Goal: Task Accomplishment & Management: Manage account settings

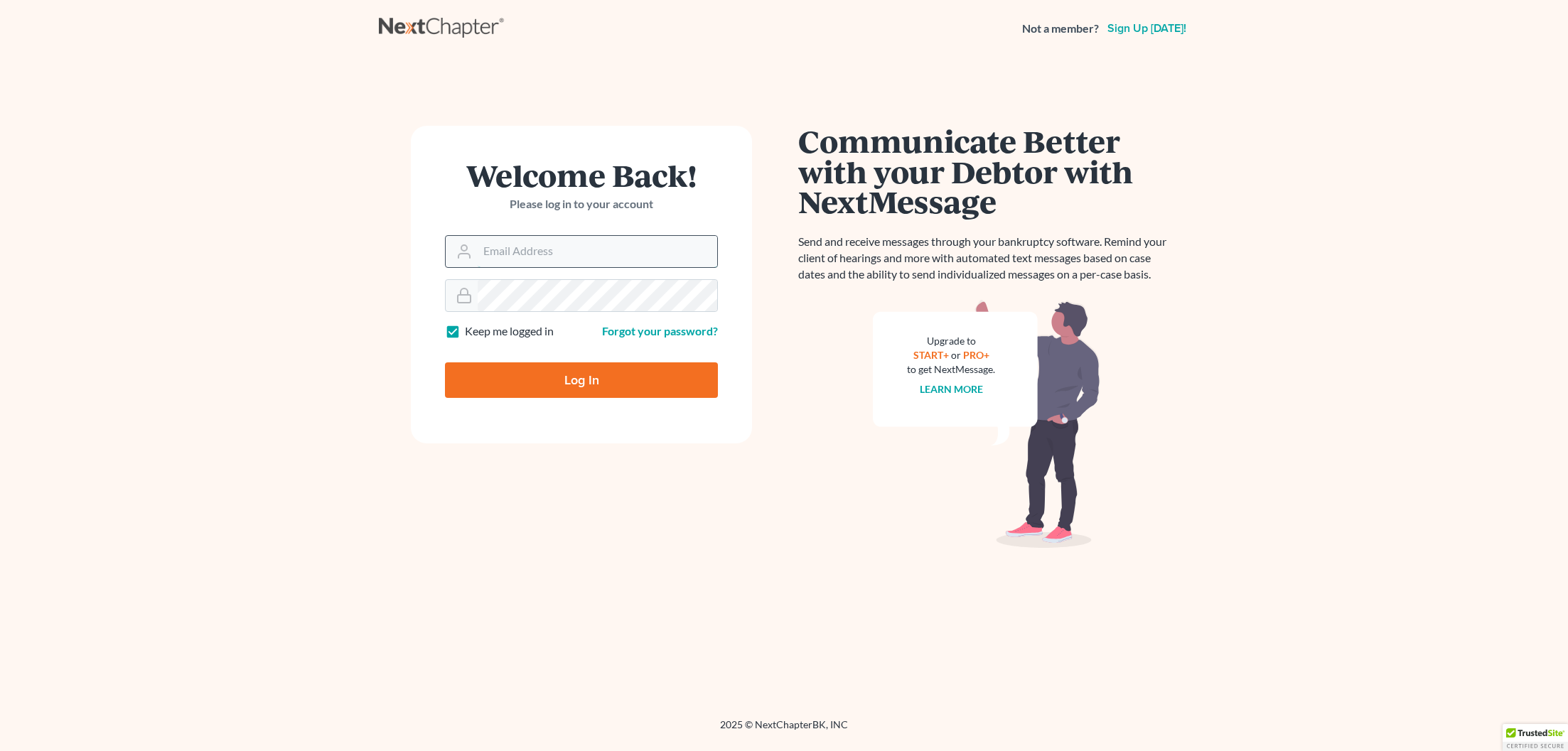
click at [485, 249] on input "Email Address" at bounding box center [597, 252] width 240 height 31
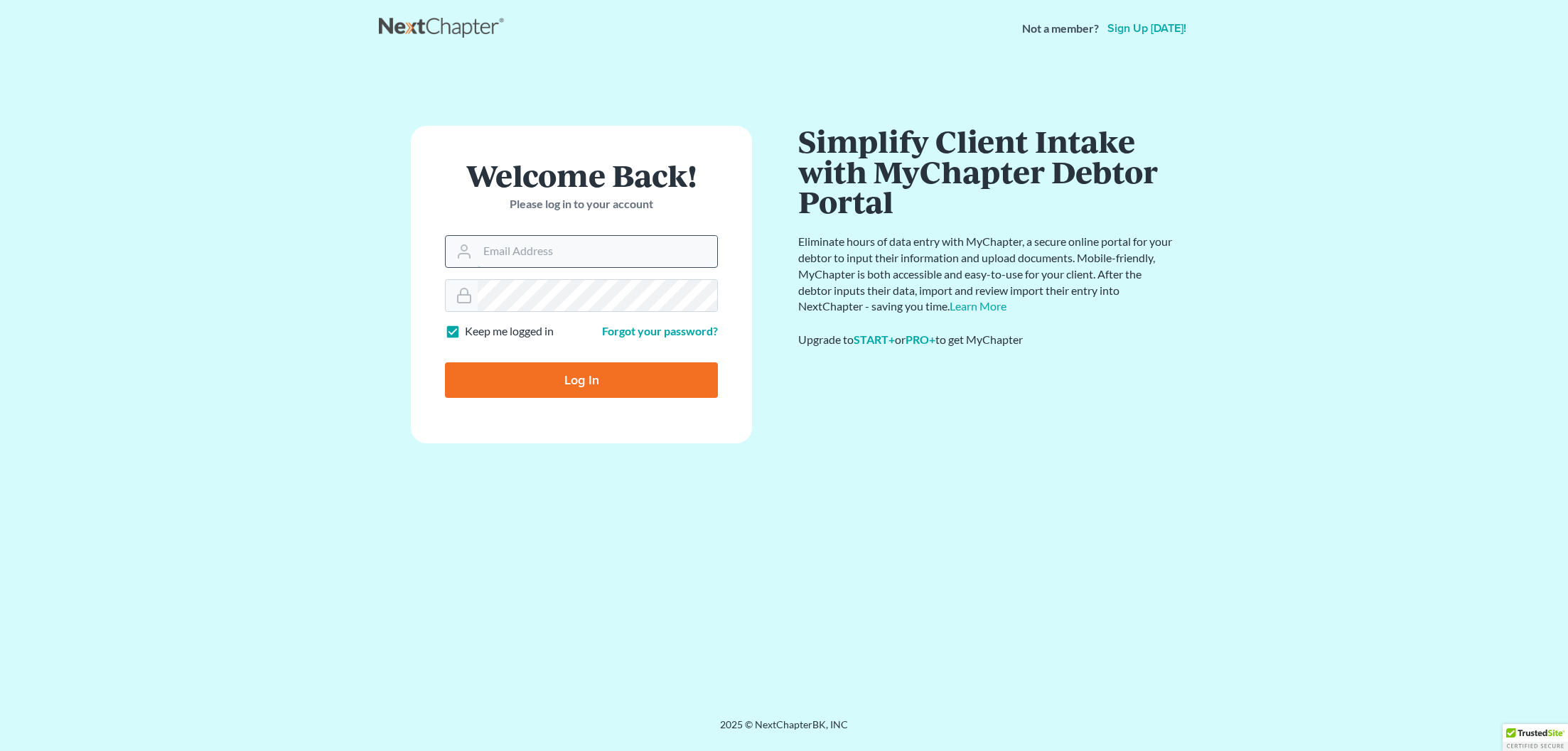
type input "[EMAIL_ADDRESS][DOMAIN_NAME]"
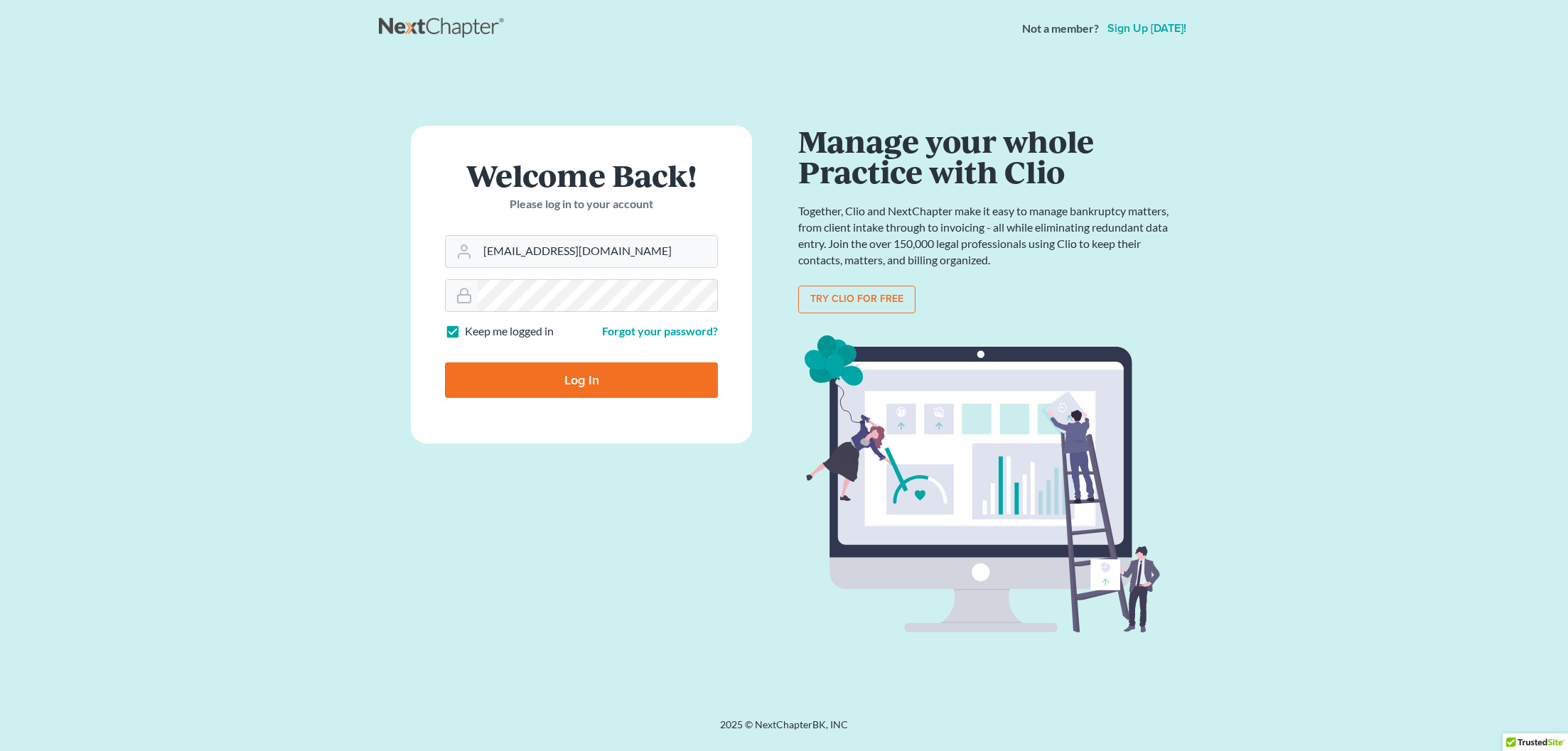
click at [603, 376] on input "Log In" at bounding box center [581, 380] width 273 height 36
type input "Thinking..."
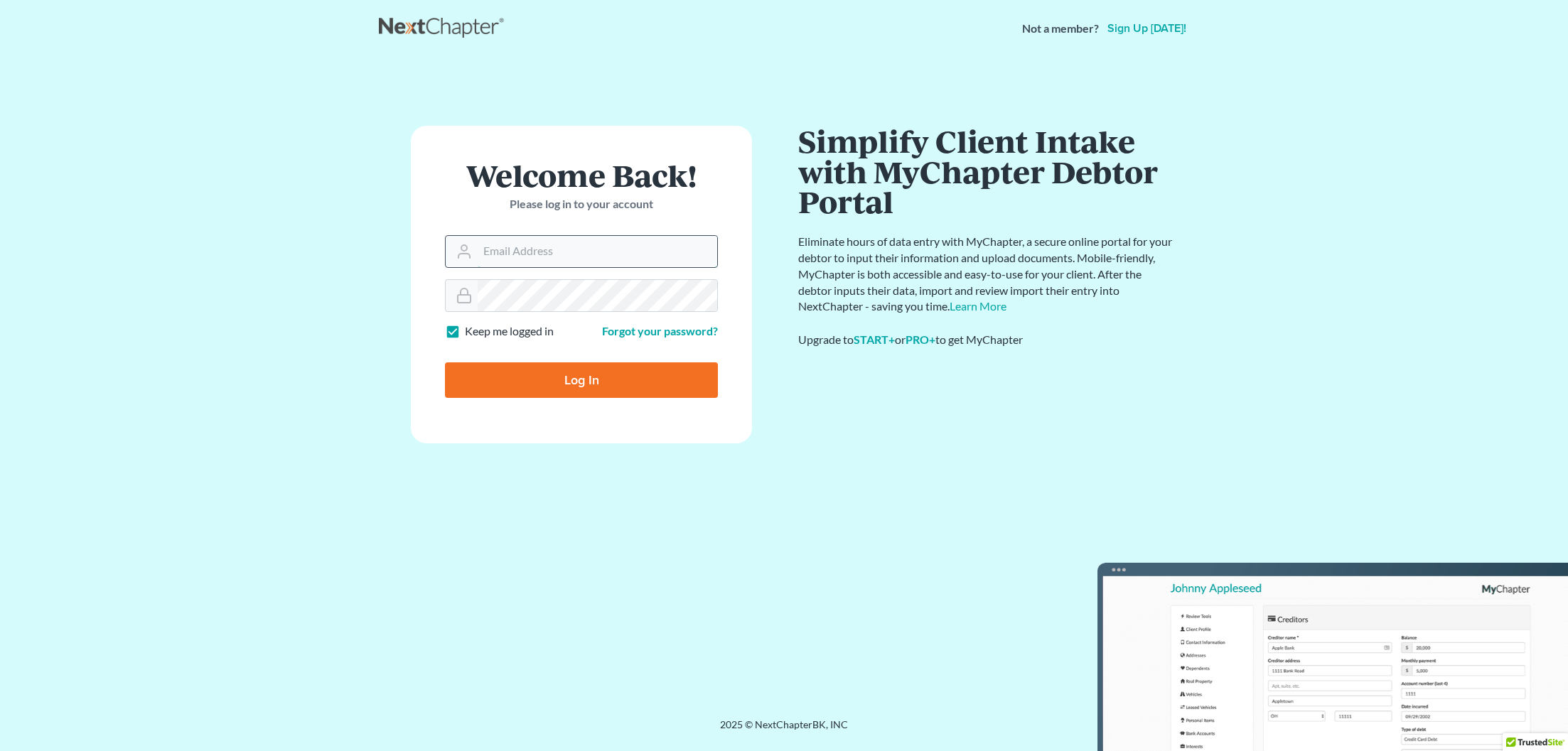
click at [484, 251] on input "Email Address" at bounding box center [597, 252] width 240 height 31
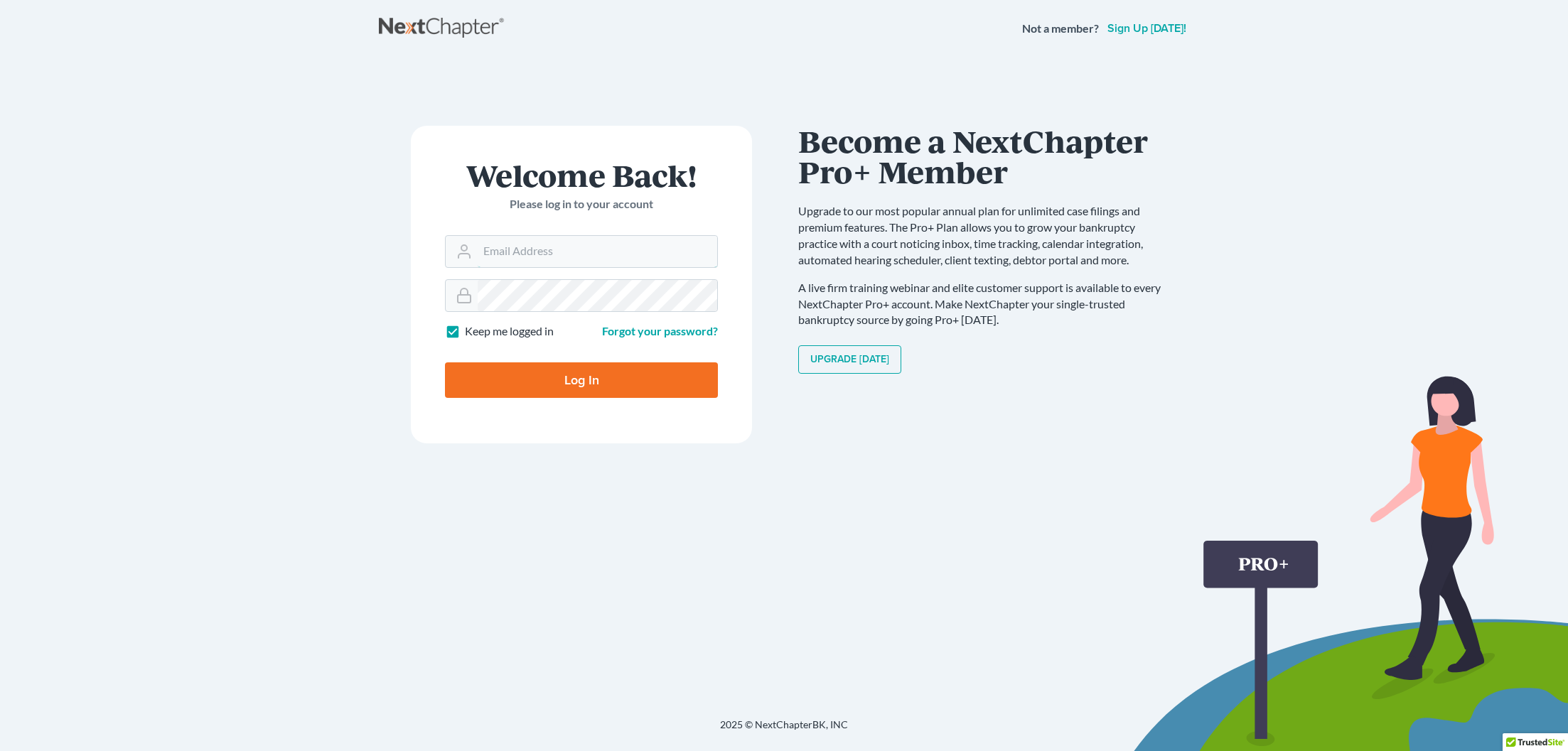
type input "[EMAIL_ADDRESS][DOMAIN_NAME]"
click at [655, 331] on link "Forgot your password?" at bounding box center [659, 331] width 116 height 13
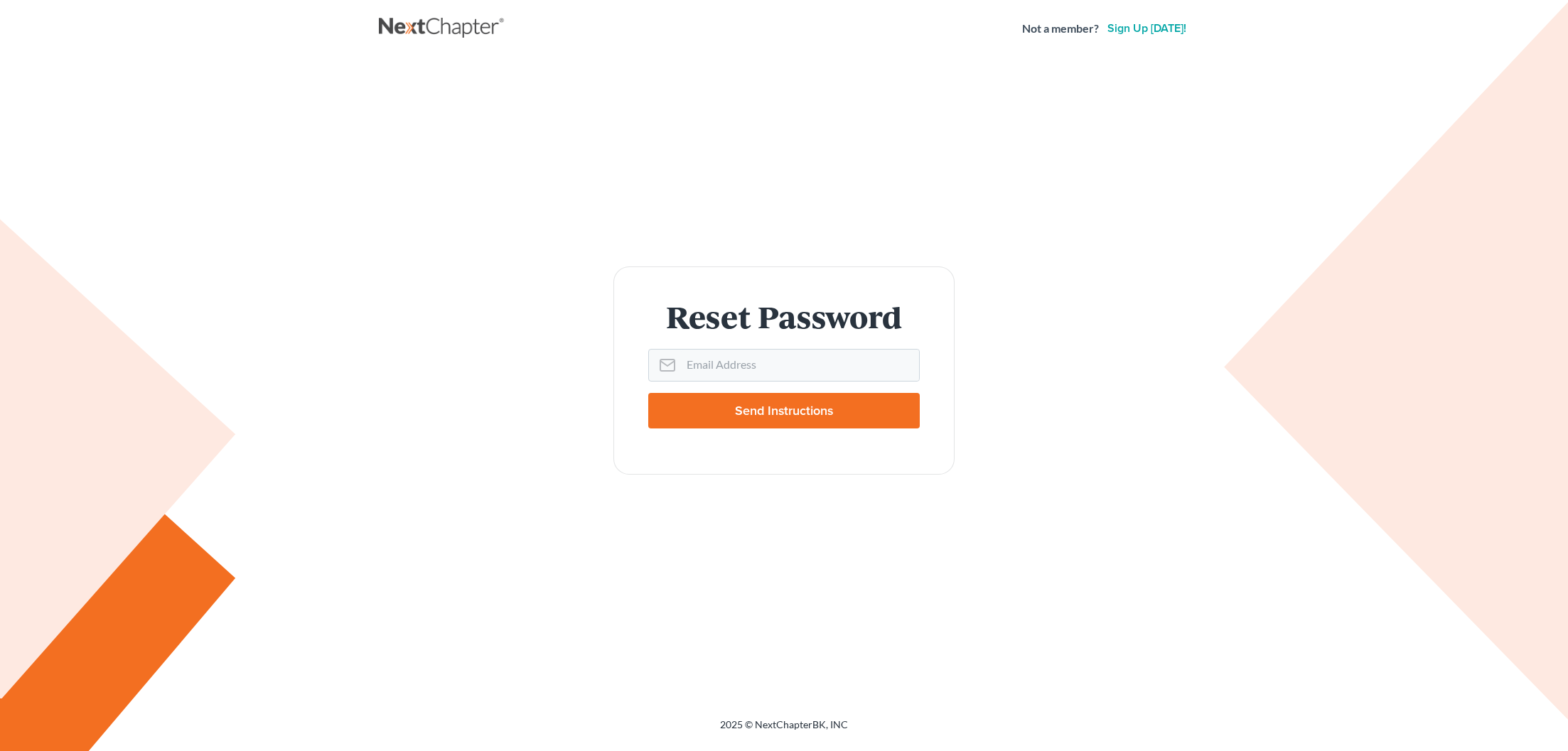
scroll to position [1, 0]
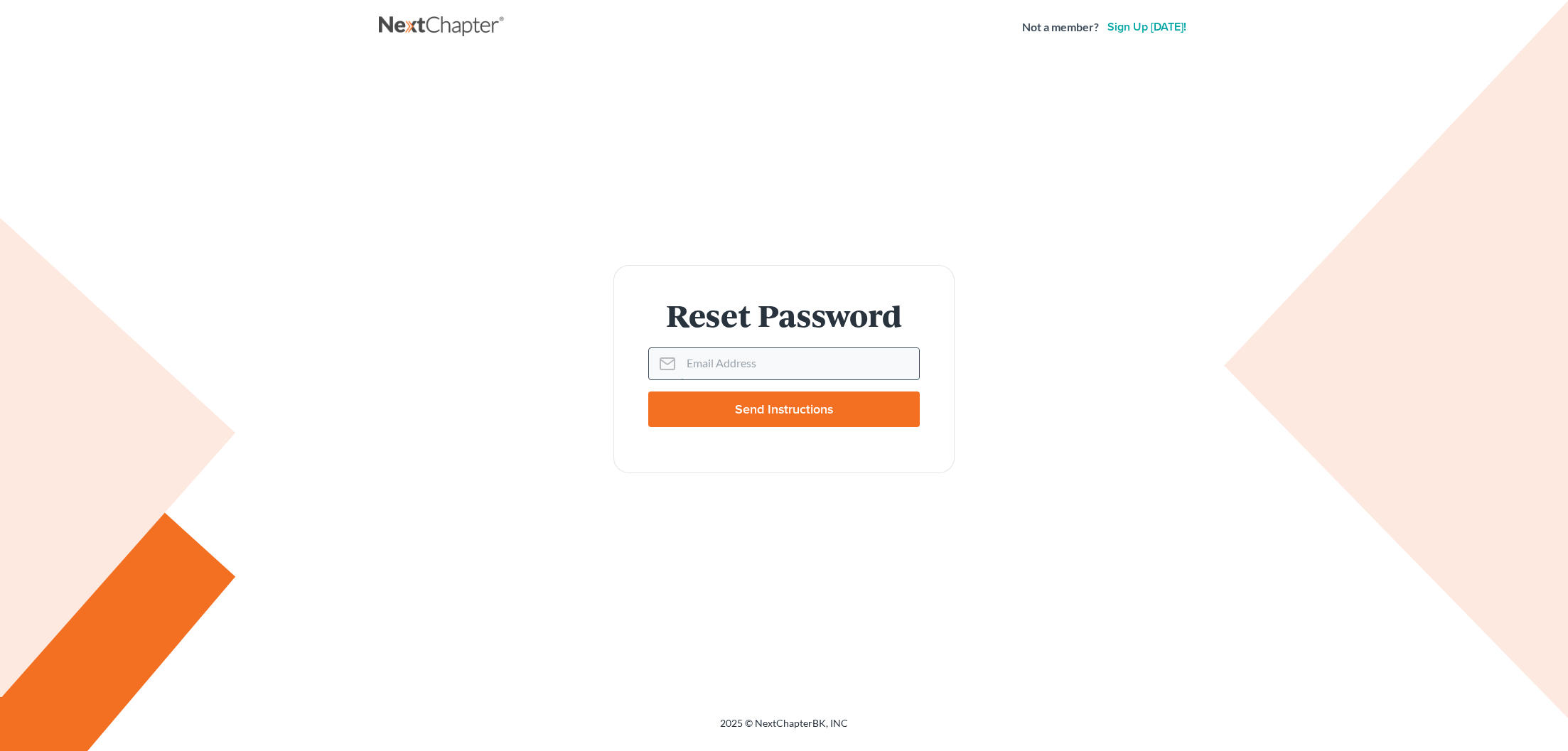
click at [688, 364] on input "Email Address" at bounding box center [800, 364] width 238 height 31
type input "mglyptislaw@aol.com"
click at [751, 405] on input "Send Instructions" at bounding box center [784, 408] width 272 height 36
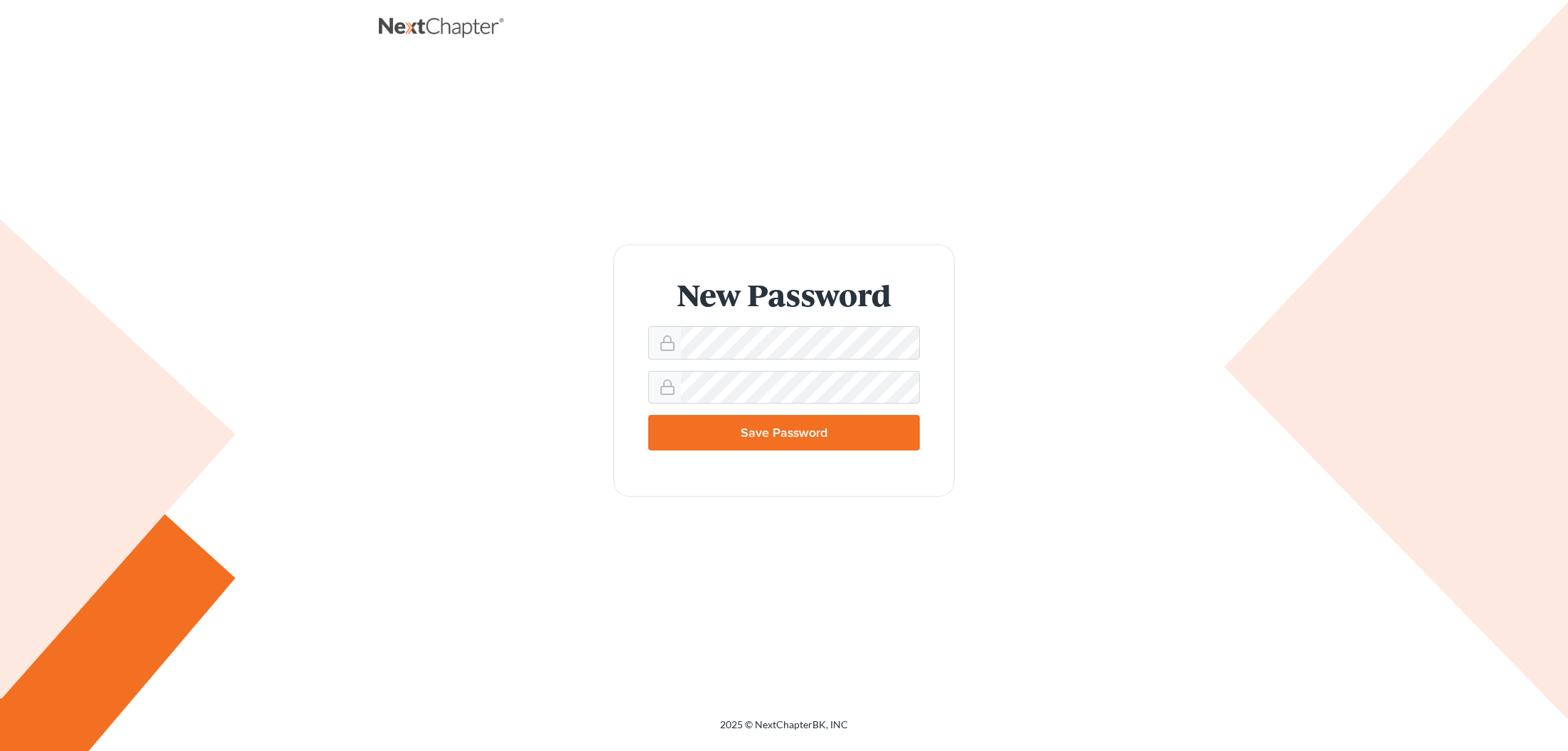
click at [762, 426] on input "Save Password" at bounding box center [784, 433] width 272 height 36
type input "Thinking..."
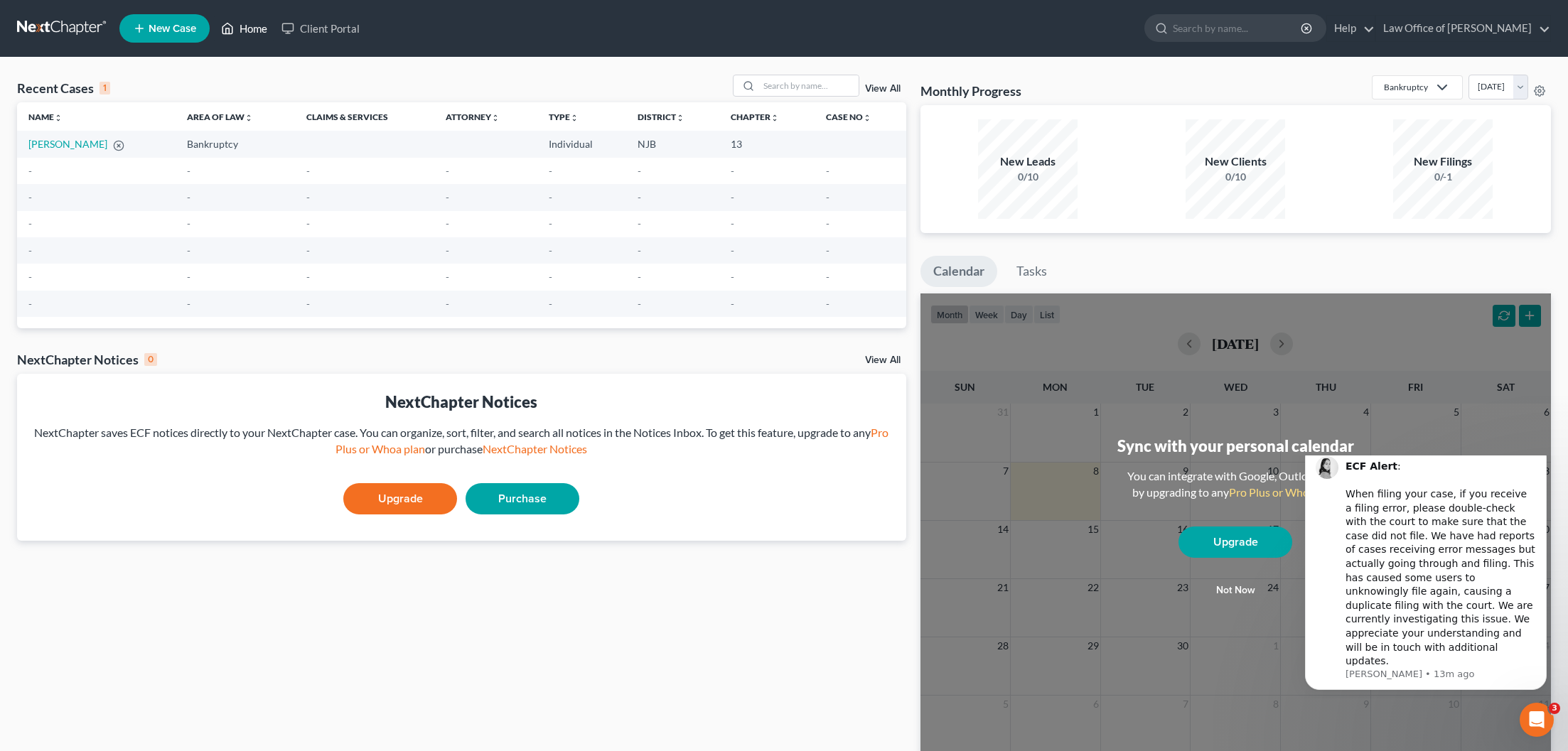
click at [256, 30] on link "Home" at bounding box center [243, 28] width 60 height 25
click at [257, 30] on link "Home" at bounding box center [243, 28] width 60 height 25
click at [258, 30] on link "Home" at bounding box center [243, 28] width 60 height 25
click at [314, 28] on link "Client Portal" at bounding box center [320, 28] width 93 height 25
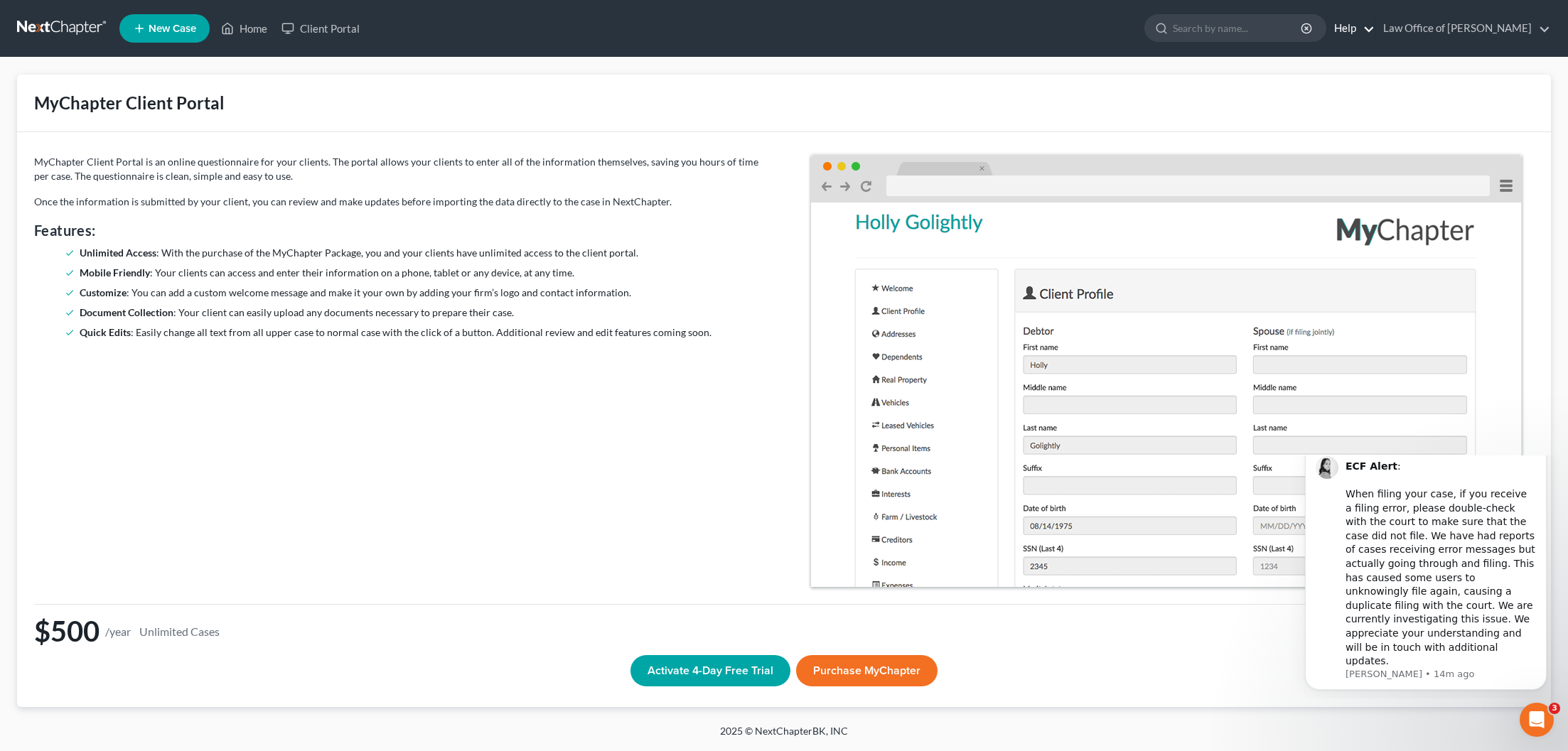
click at [1353, 29] on link "Help" at bounding box center [1351, 28] width 48 height 25
click at [1340, 106] on link "Training Videos" at bounding box center [1317, 107] width 113 height 24
